Goal: Information Seeking & Learning: Find specific page/section

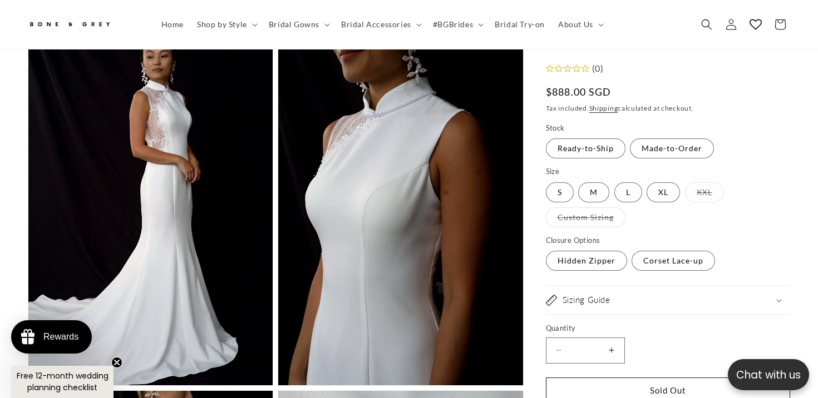
scroll to position [0, 277]
click at [300, 29] on span "Bridal Gowns" at bounding box center [294, 24] width 51 height 10
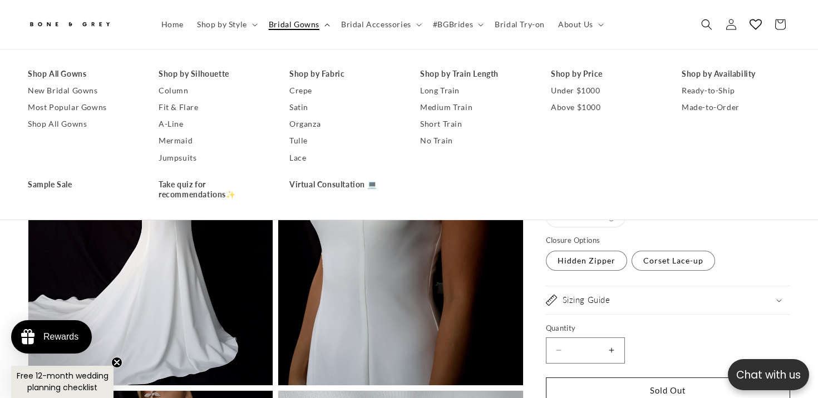
scroll to position [0, 0]
click at [703, 24] on icon "Search" at bounding box center [707, 24] width 12 height 12
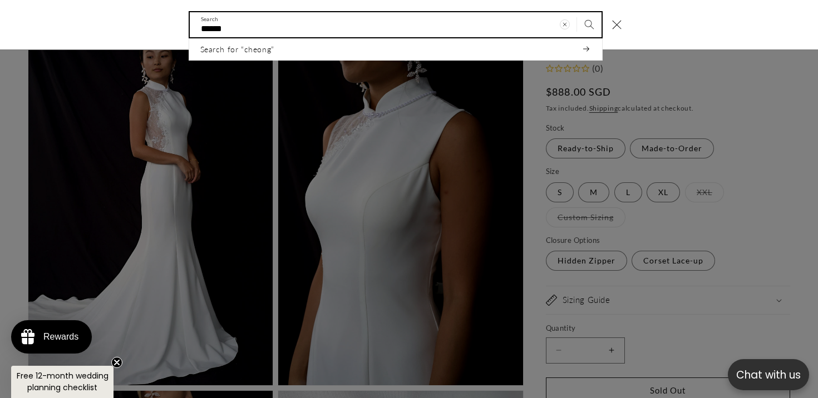
scroll to position [0, 554]
type input "*********"
click at [577, 12] on button "Search" at bounding box center [589, 24] width 24 height 24
